Goal: Transaction & Acquisition: Purchase product/service

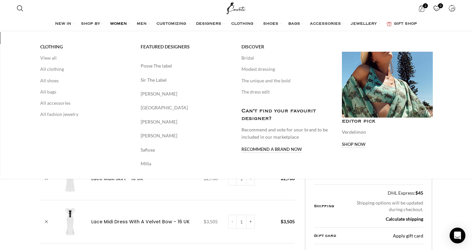
scroll to position [0, 69]
click at [55, 69] on link "All clothing" at bounding box center [85, 69] width 91 height 11
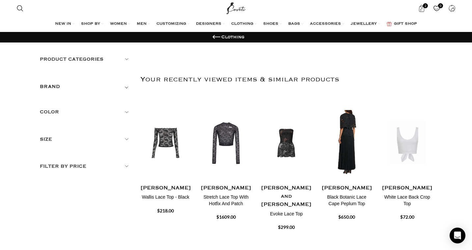
click at [108, 61] on h5 "Product categories" at bounding box center [85, 59] width 91 height 7
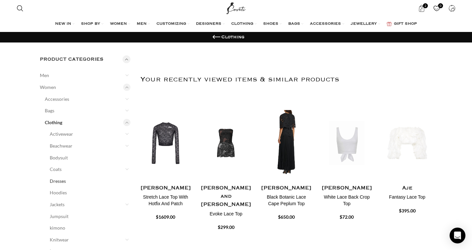
click at [74, 179] on link "Dresses" at bounding box center [86, 181] width 73 height 12
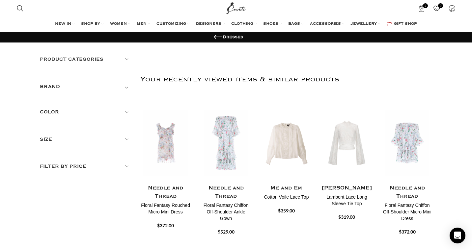
click at [127, 59] on h5 "Product categories" at bounding box center [85, 59] width 91 height 7
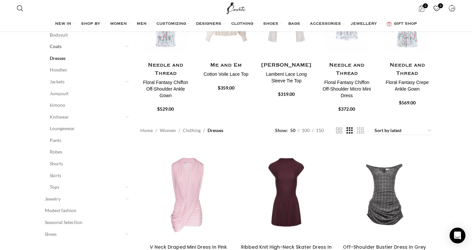
scroll to position [124, 0]
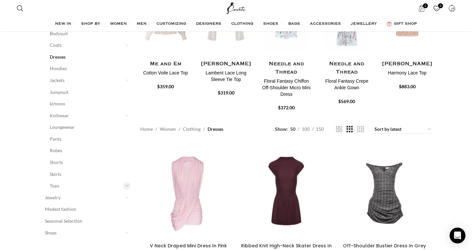
click at [129, 186] on div at bounding box center [126, 185] width 7 height 7
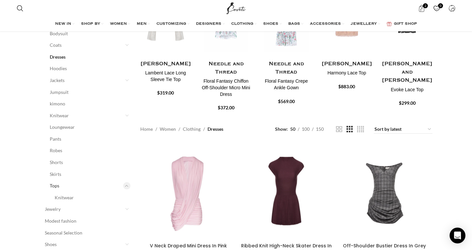
click at [58, 188] on link "Tops" at bounding box center [86, 186] width 73 height 12
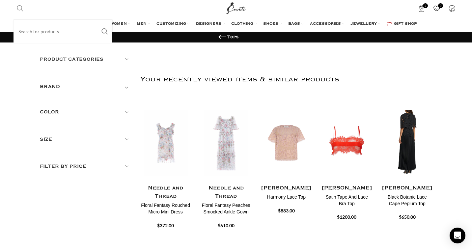
click at [20, 8] on span "Search" at bounding box center [20, 8] width 7 height 7
click at [30, 23] on input "Search" at bounding box center [63, 31] width 99 height 23
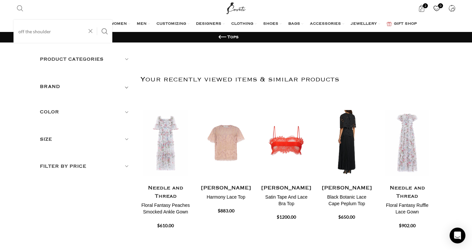
type input "off the shoulder"
click at [97, 20] on button "Search" at bounding box center [104, 31] width 15 height 23
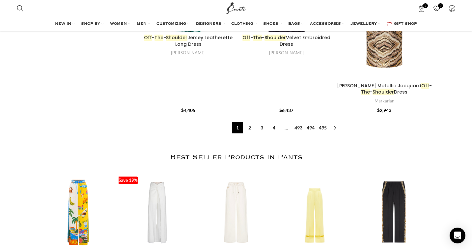
scroll to position [407, 0]
